Goal: Task Accomplishment & Management: Use online tool/utility

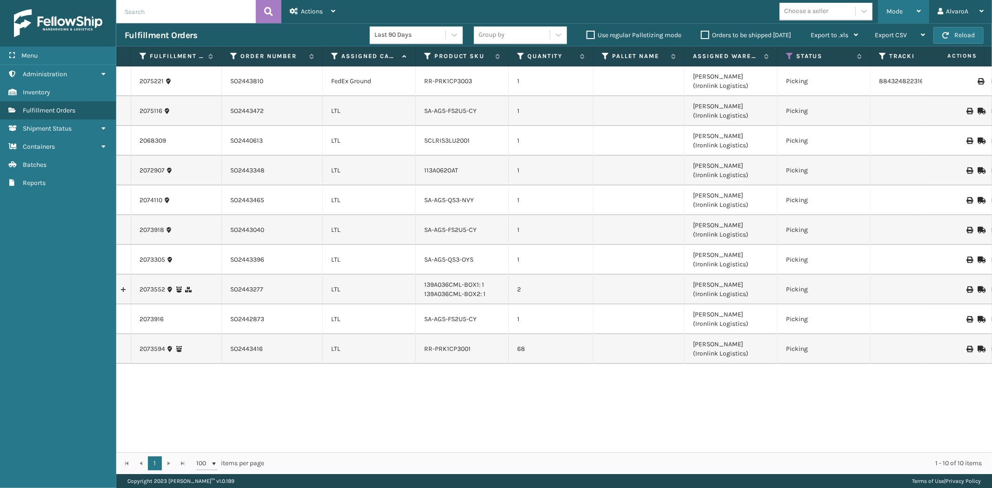
click at [898, 3] on div "Mode" at bounding box center [903, 11] width 34 height 23
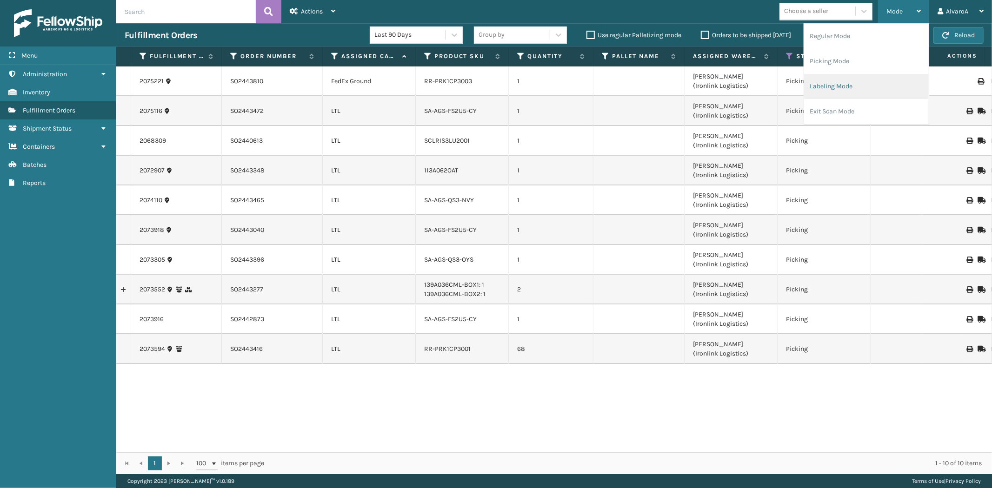
click at [838, 95] on li "Labeling Mode" at bounding box center [866, 86] width 125 height 25
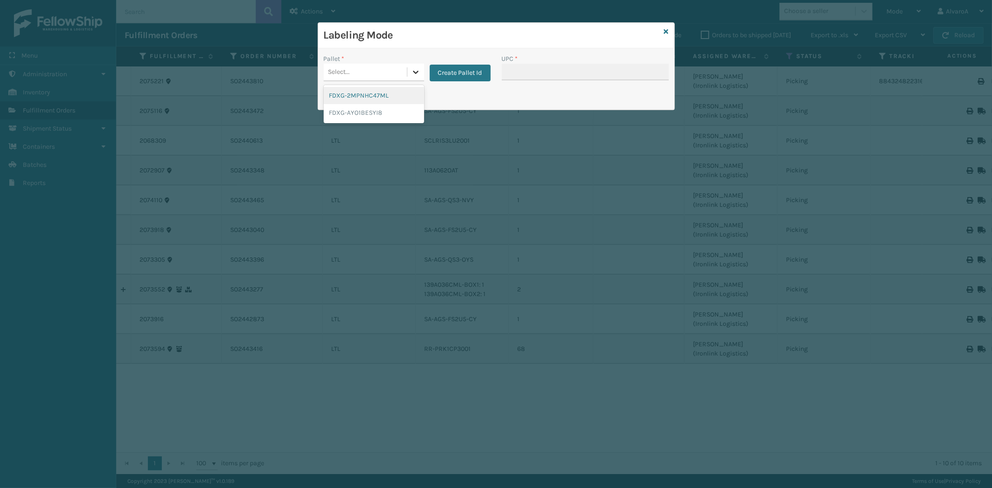
click at [412, 71] on icon at bounding box center [415, 71] width 9 height 9
click at [431, 71] on button "Create Pallet Id" at bounding box center [460, 73] width 61 height 17
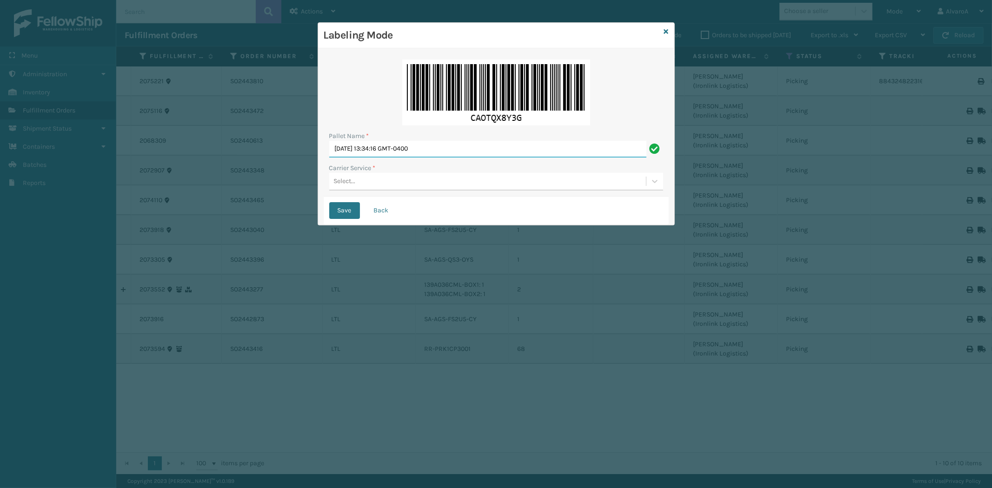
drag, startPoint x: 463, startPoint y: 145, endPoint x: 214, endPoint y: 167, distance: 249.4
click at [216, 178] on div "Labeling Mode Pallet Name * [DATE] 13:34:16 GMT-0400 Carrier Service * Select..…" at bounding box center [496, 244] width 992 height 488
type input "l"
type input "LPN 508591#1"
click at [329, 202] on button "Save" at bounding box center [344, 210] width 31 height 17
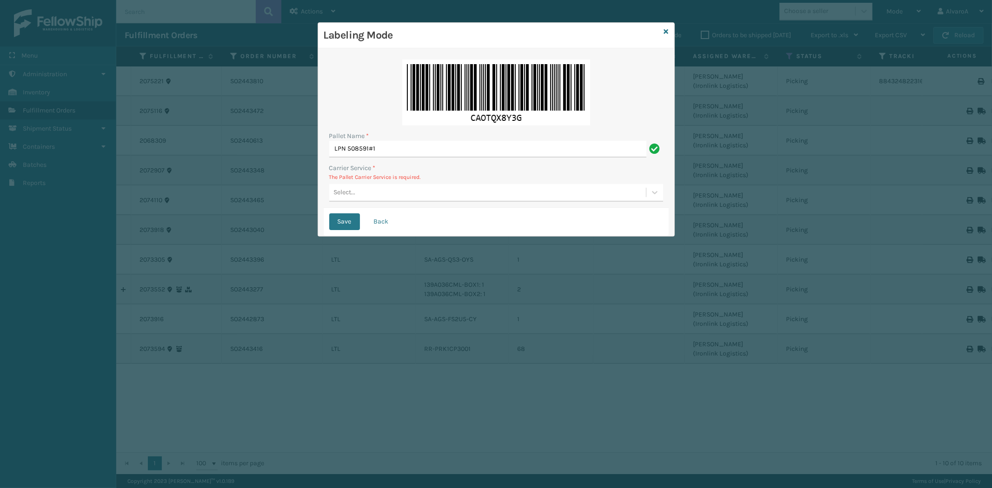
click at [366, 193] on div "Select..." at bounding box center [487, 192] width 317 height 15
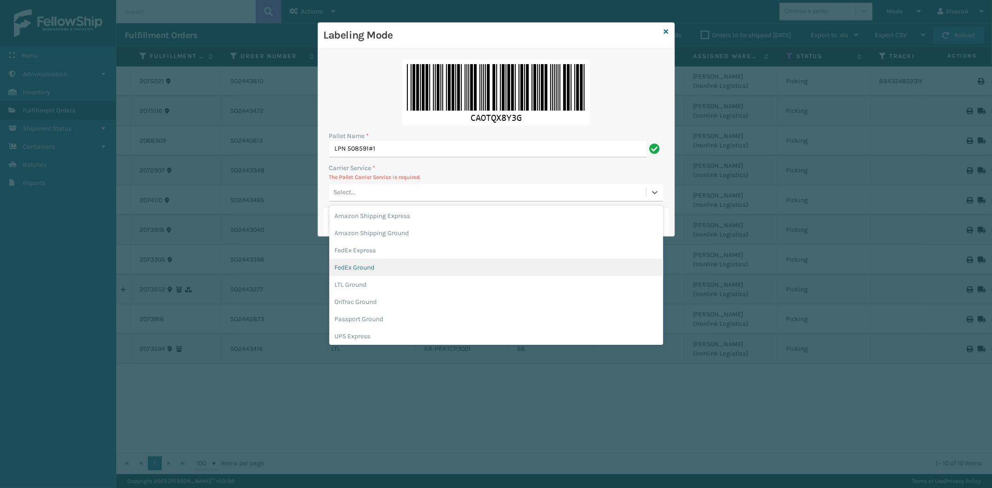
click at [350, 259] on div "FedEx Ground" at bounding box center [496, 267] width 334 height 17
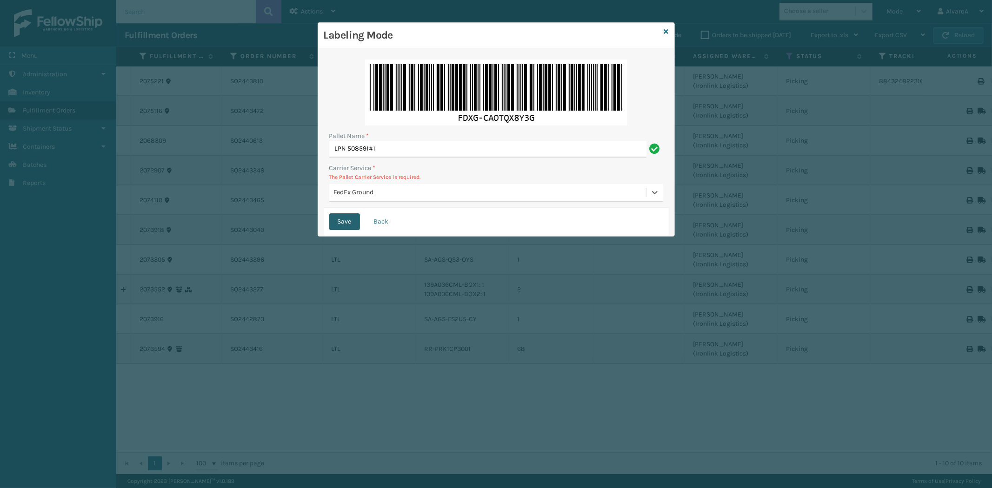
click at [345, 215] on button "Save" at bounding box center [344, 221] width 31 height 17
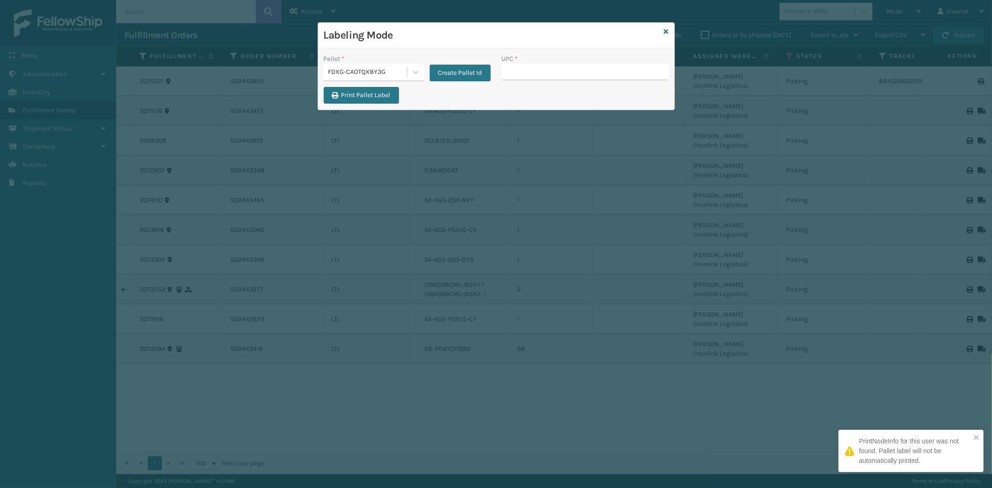
click at [549, 78] on input "UPC *" at bounding box center [585, 72] width 167 height 17
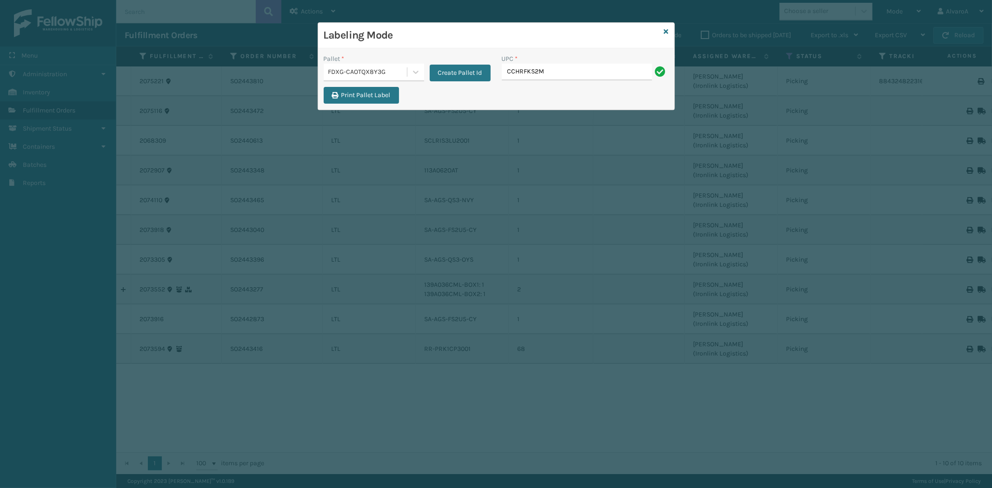
type input "CCHRFKS2M26BKVA"
type input "V"
type input "CCHRFKS2M26BKVA"
click at [537, 77] on input "UPC *" at bounding box center [585, 72] width 167 height 17
type input "LKLGF2SP3OLV-C"
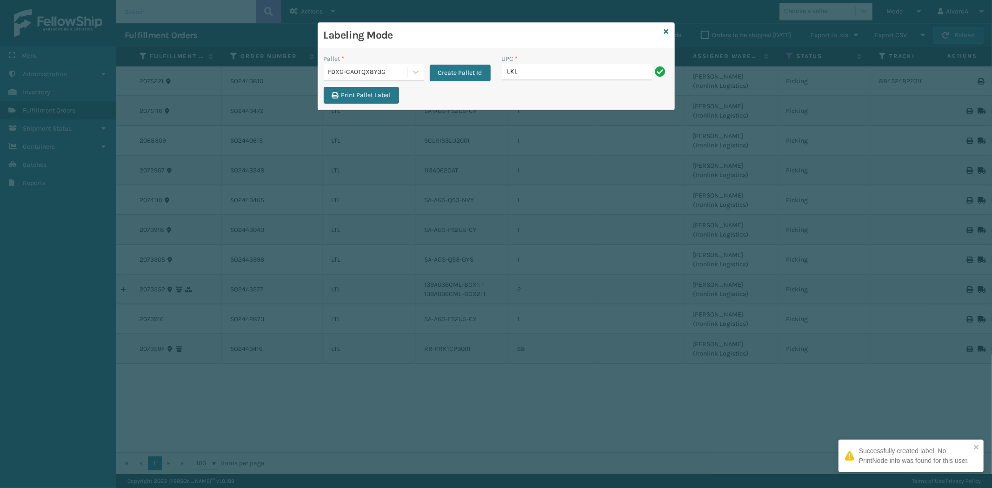
type input "LKLGF2SP3OLV-C"
type input "RR-PRK1CP3003"
type input "SCWDSLU2012"
click at [666, 33] on icon at bounding box center [666, 31] width 5 height 7
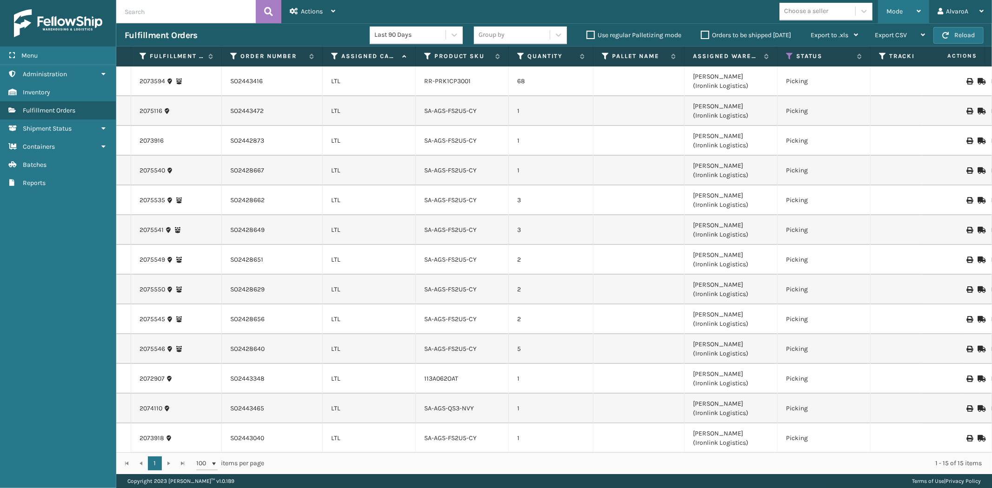
click at [913, 14] on div "Mode" at bounding box center [903, 11] width 34 height 23
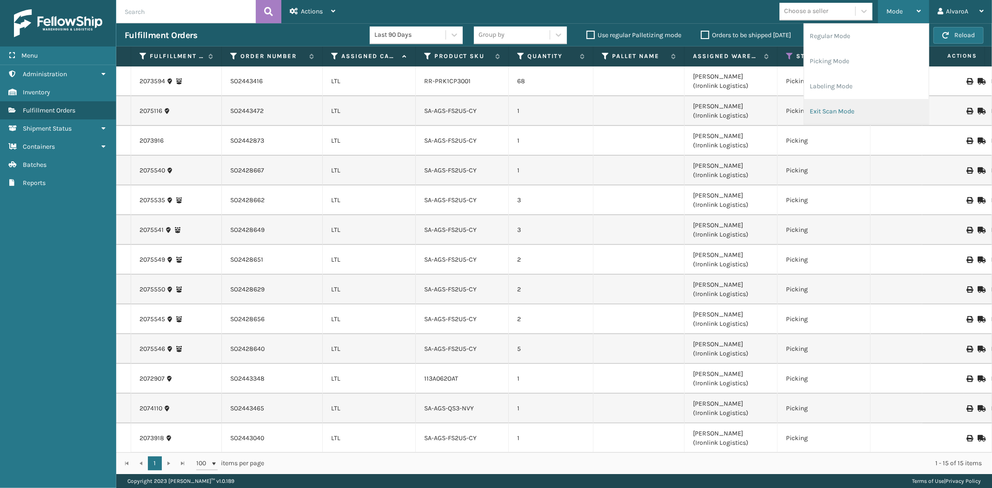
click at [834, 108] on li "Exit Scan Mode" at bounding box center [866, 111] width 125 height 25
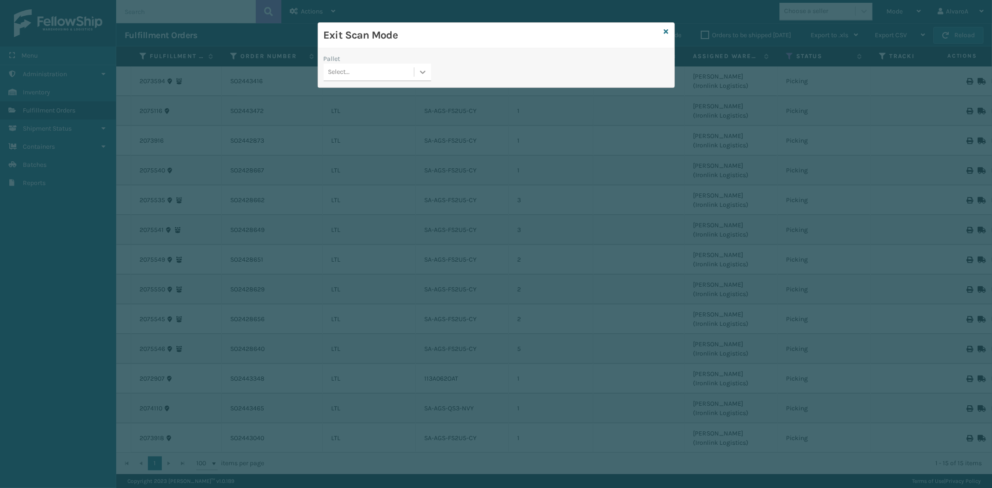
click at [430, 73] on div at bounding box center [422, 72] width 17 height 17
click at [365, 132] on div "FDXG-CAOTQX8Y3G" at bounding box center [377, 129] width 107 height 17
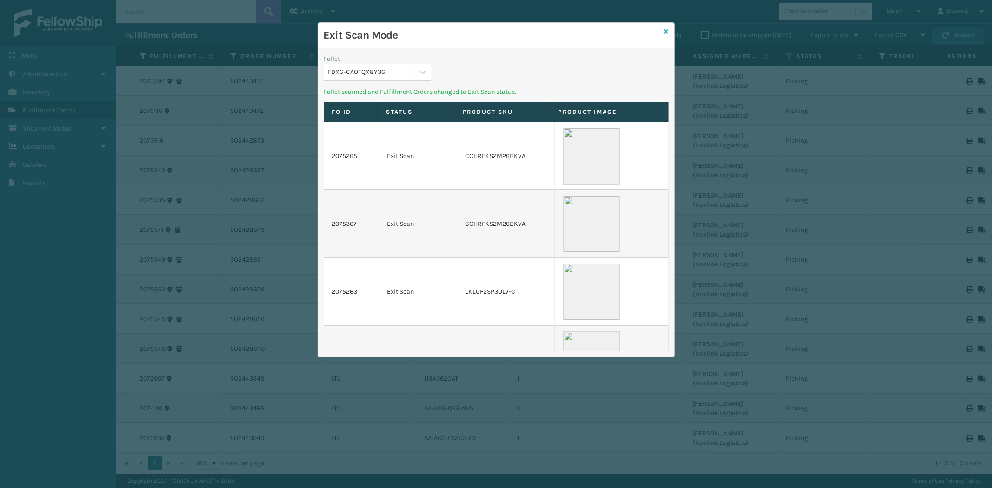
click at [666, 31] on icon at bounding box center [666, 31] width 5 height 7
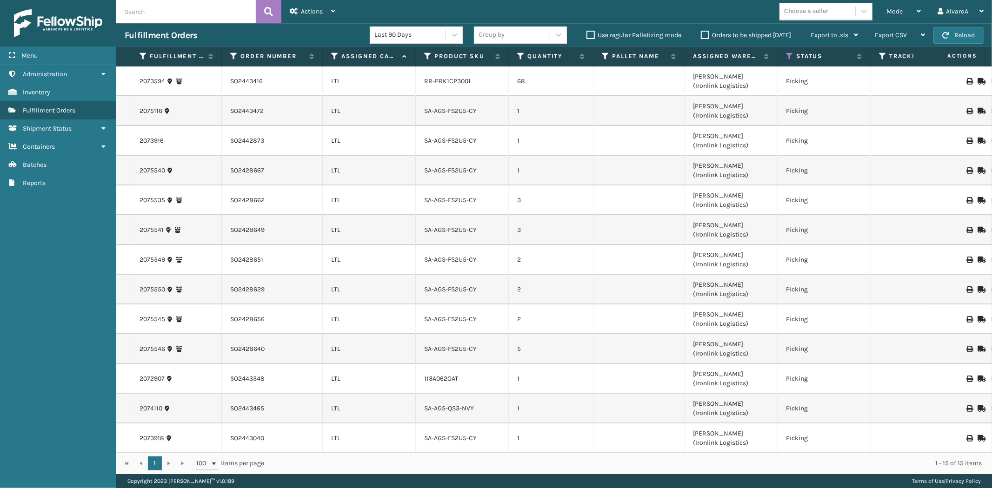
click at [705, 33] on label "Orders to be shipped [DATE]" at bounding box center [746, 35] width 90 height 8
click at [701, 33] on input "Orders to be shipped [DATE]" at bounding box center [701, 33] width 0 height 6
click at [705, 33] on label "Orders to be shipped [DATE]" at bounding box center [746, 35] width 90 height 8
click at [701, 33] on input "Orders to be shipped [DATE]" at bounding box center [701, 33] width 0 height 6
